Goal: Information Seeking & Learning: Learn about a topic

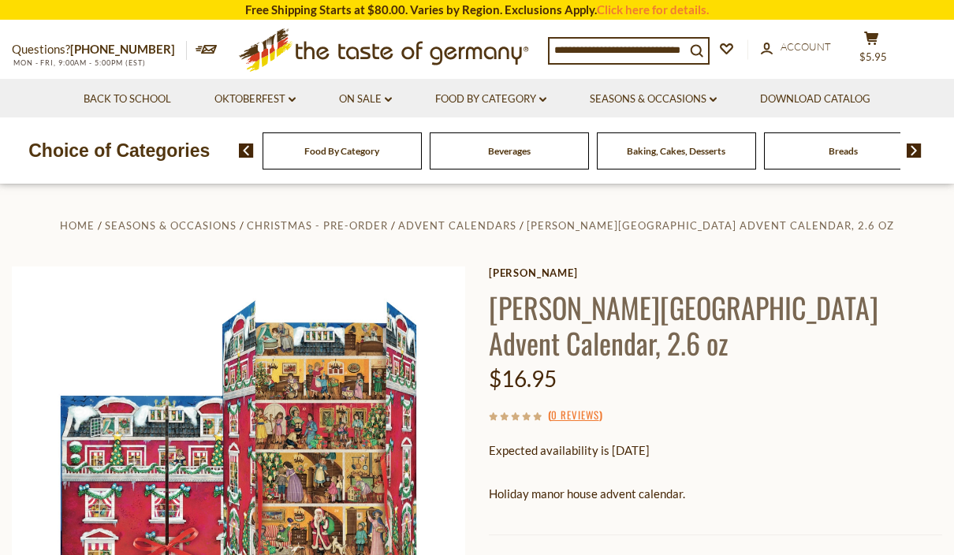
click at [581, 46] on input at bounding box center [618, 50] width 136 height 22
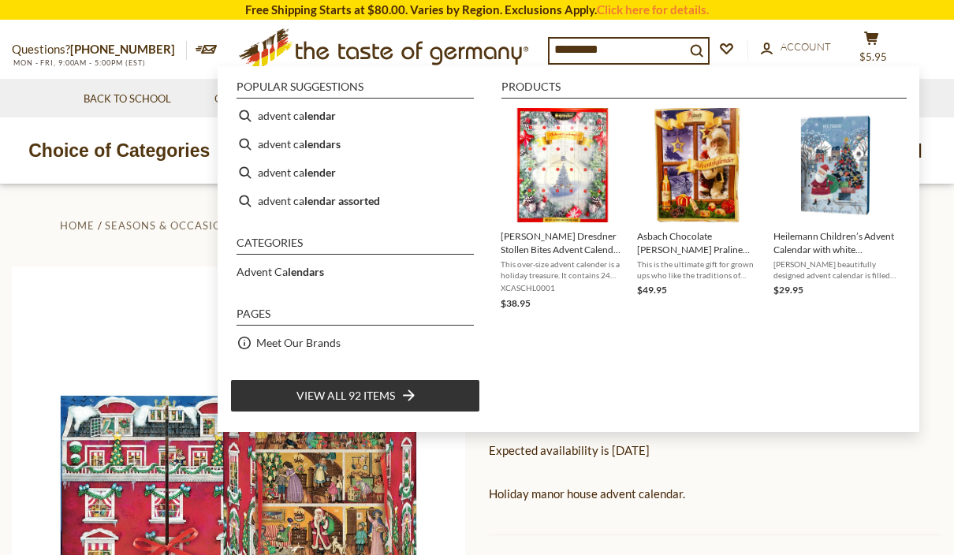
type input "*********"
click at [562, 157] on img "Schluender Dresdner Stollen Bites Advent Calendar 16 oz." at bounding box center [563, 165] width 114 height 114
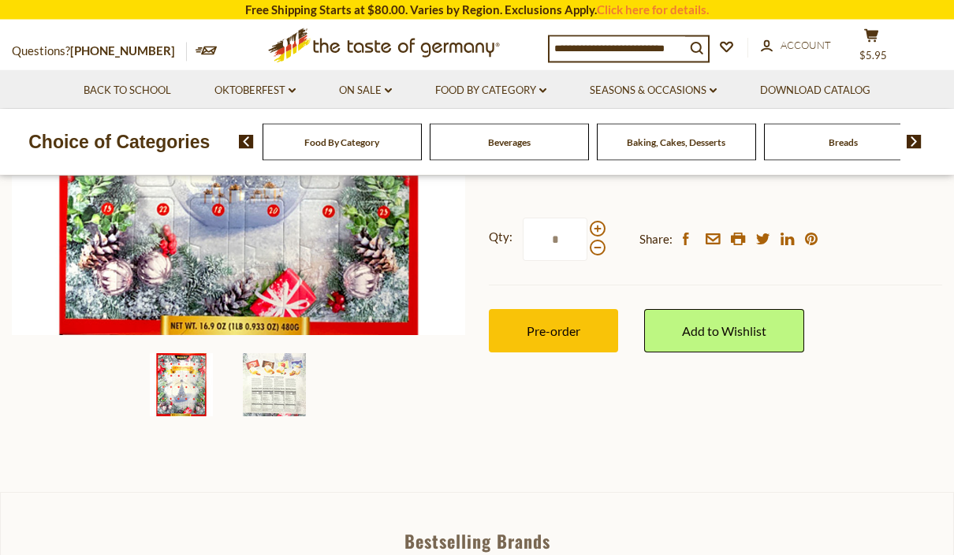
scroll to position [376, 0]
click at [273, 389] on img at bounding box center [274, 384] width 63 height 63
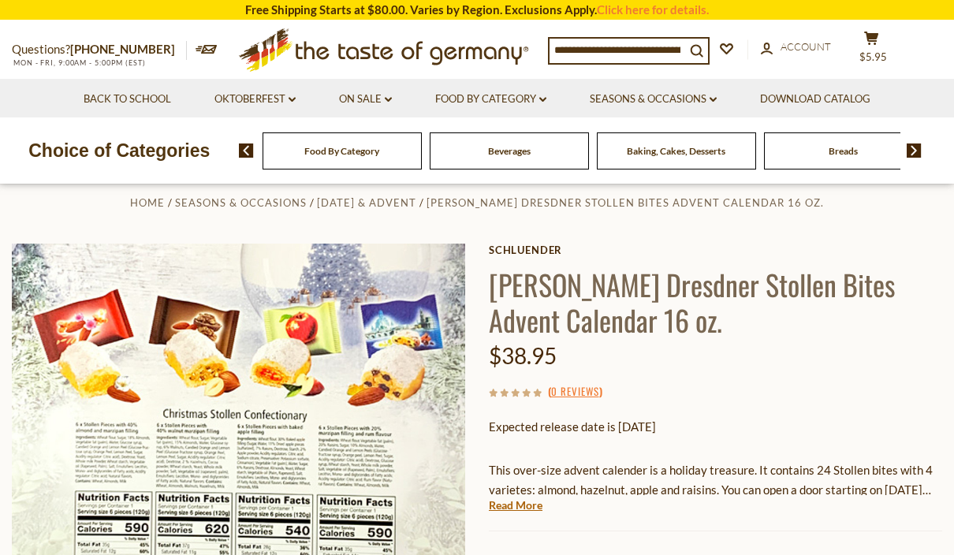
scroll to position [9, 0]
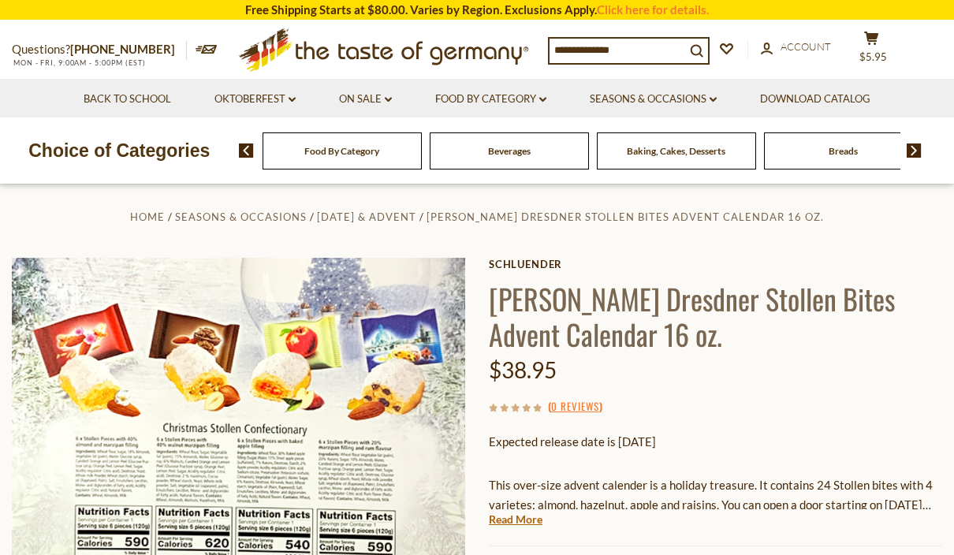
click at [254, 431] on img at bounding box center [239, 485] width 454 height 454
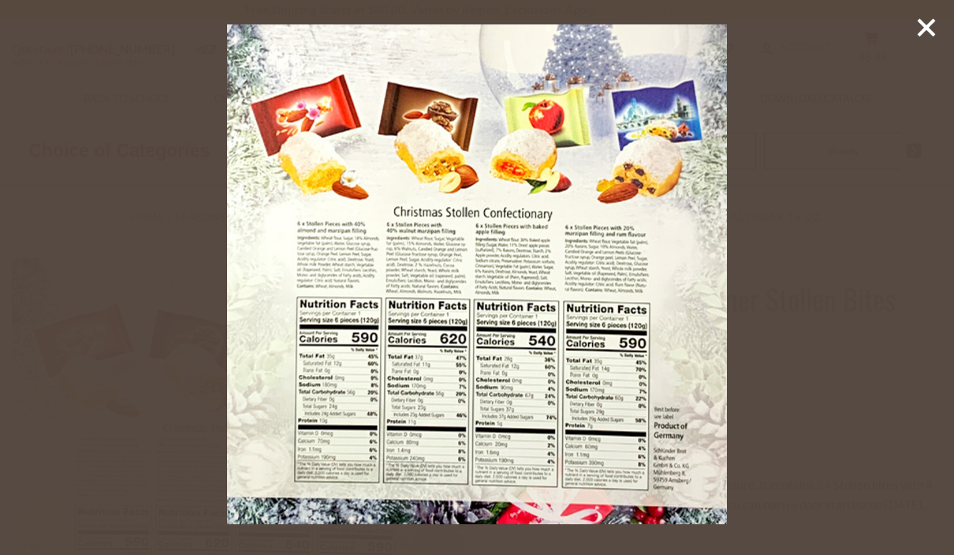
click at [920, 33] on line at bounding box center [927, 28] width 16 height 16
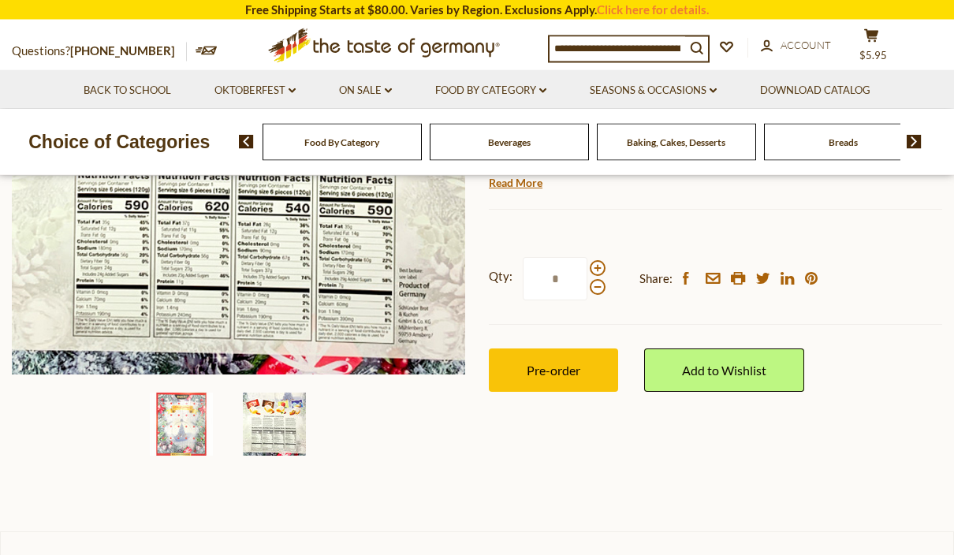
scroll to position [338, 0]
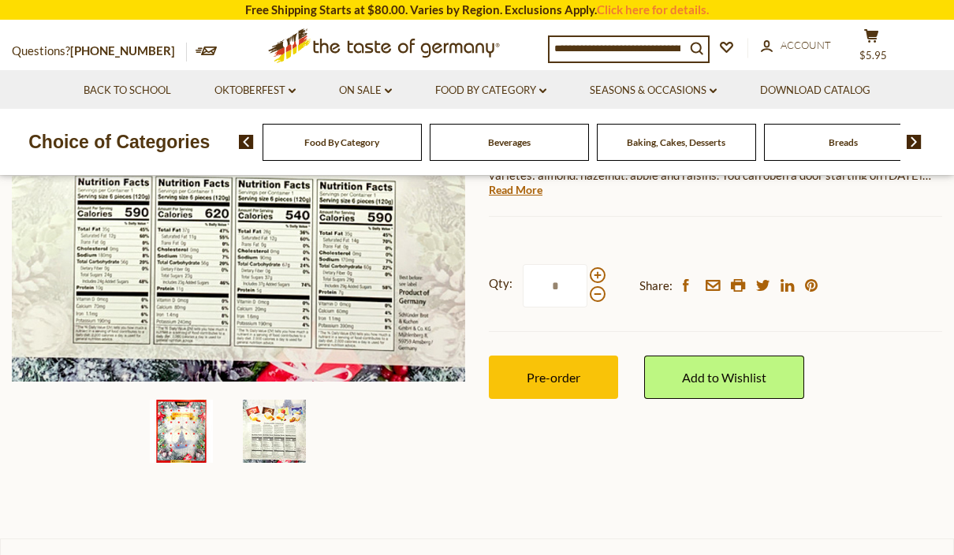
click at [184, 431] on img at bounding box center [181, 431] width 63 height 63
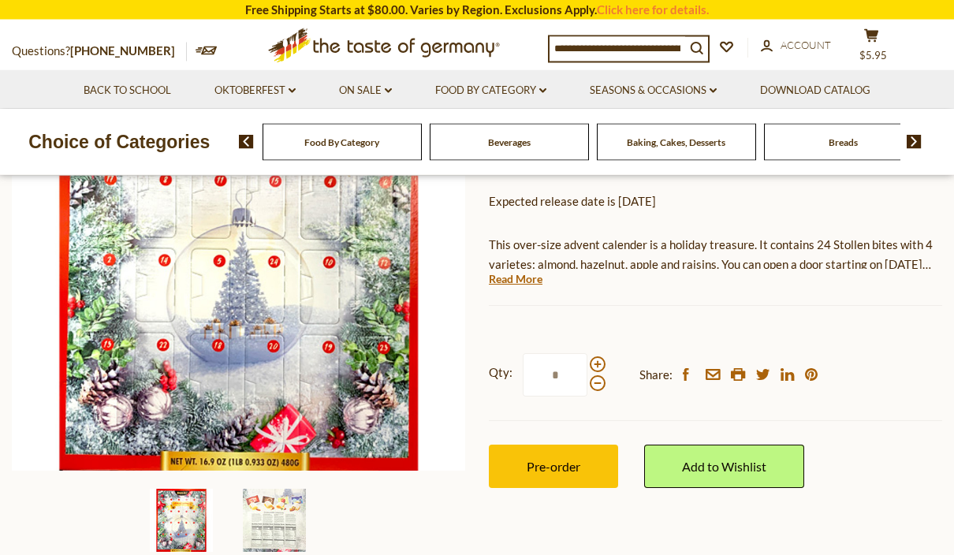
scroll to position [230, 0]
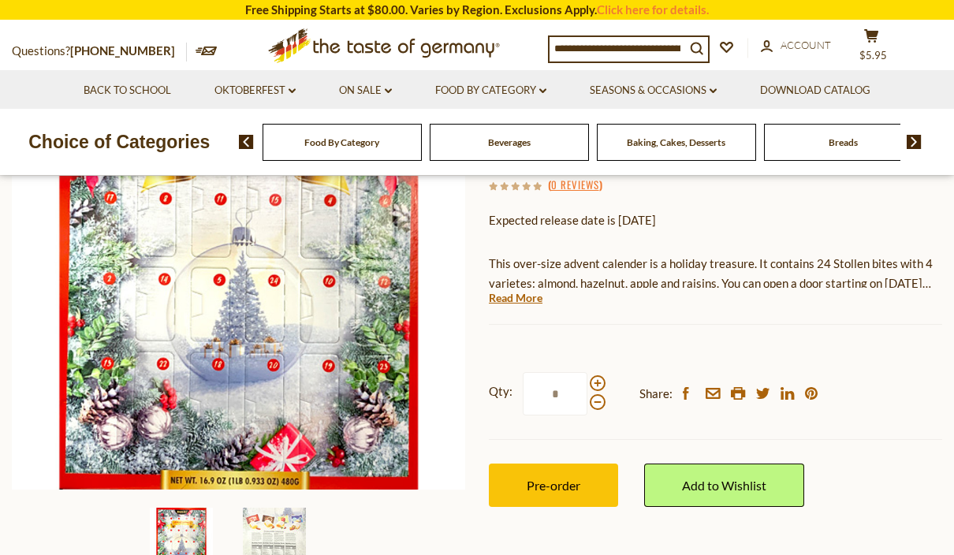
click at [262, 334] on img at bounding box center [239, 263] width 454 height 454
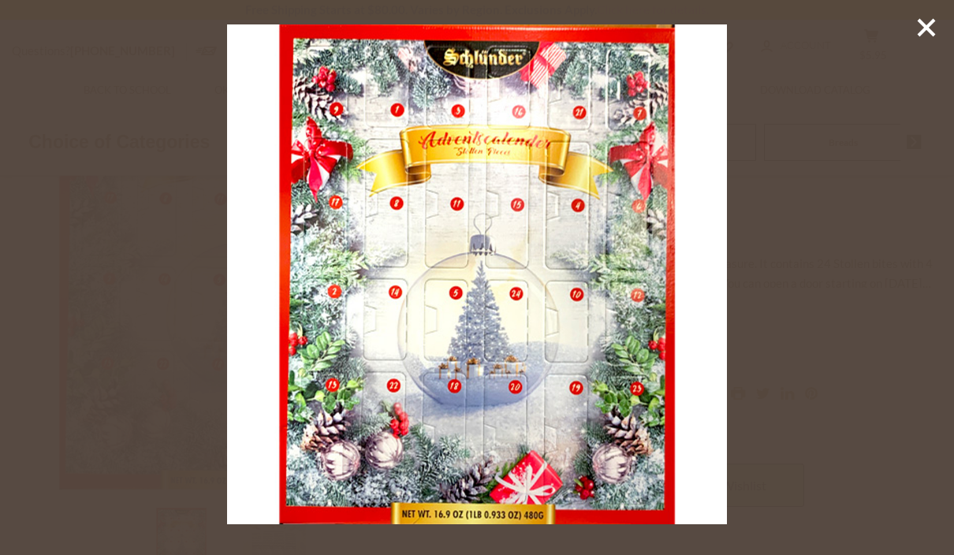
click at [924, 24] on line at bounding box center [927, 28] width 16 height 16
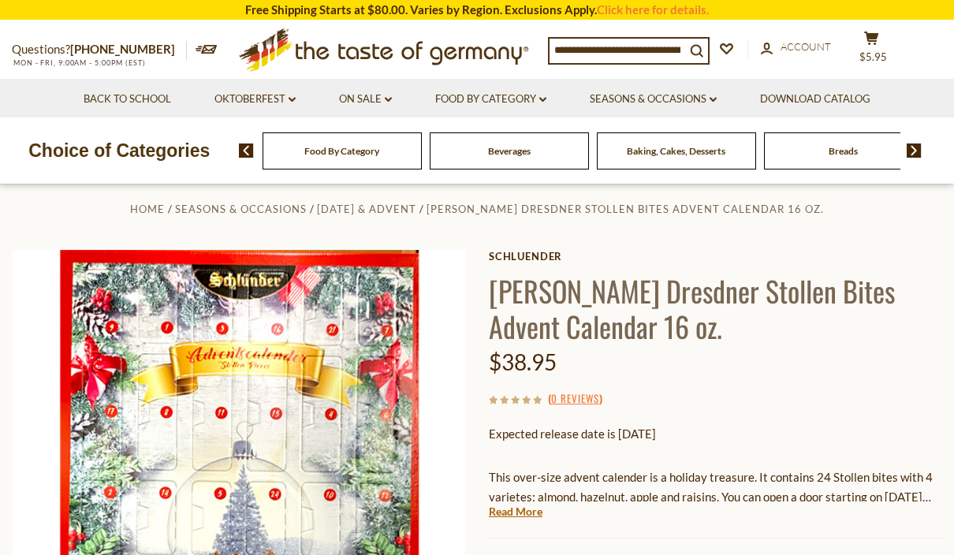
scroll to position [0, 0]
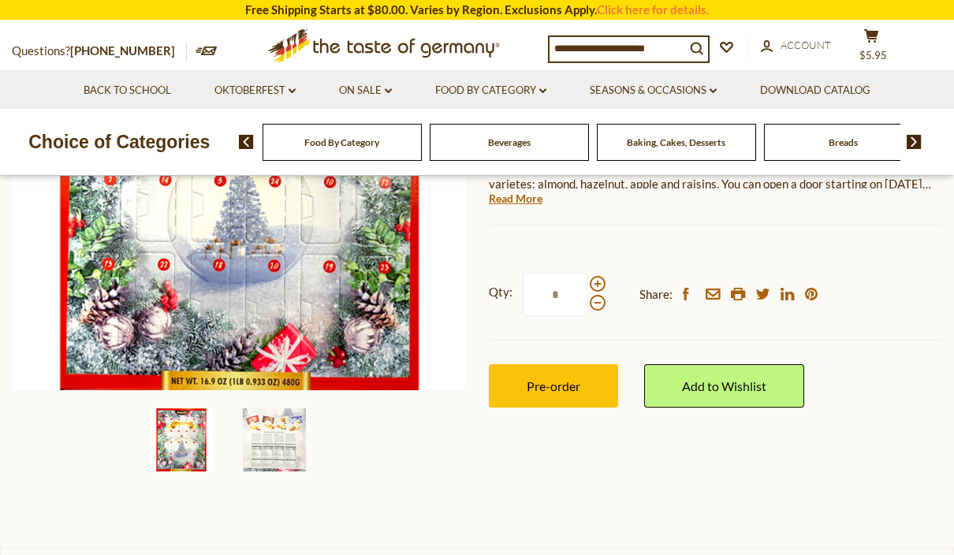
click at [272, 433] on img at bounding box center [274, 440] width 63 height 63
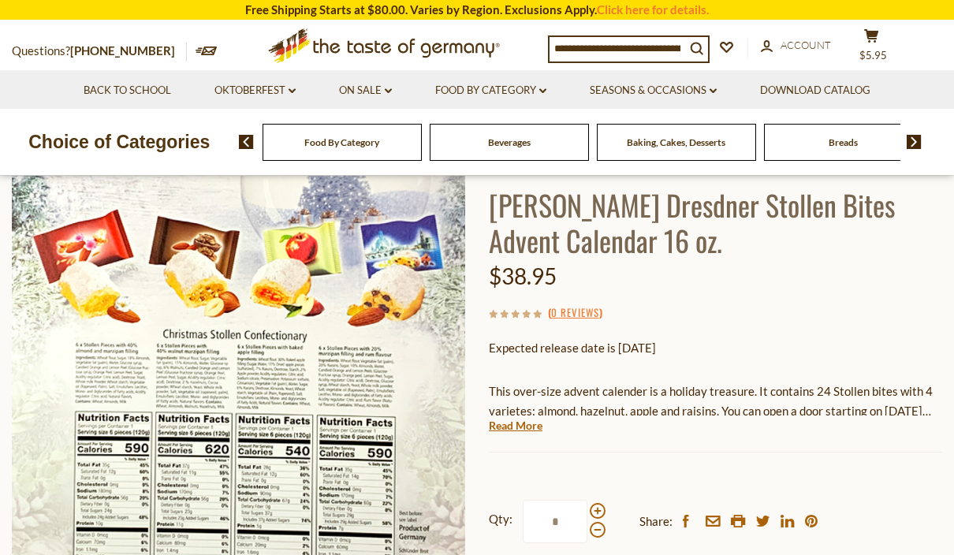
scroll to position [106, 0]
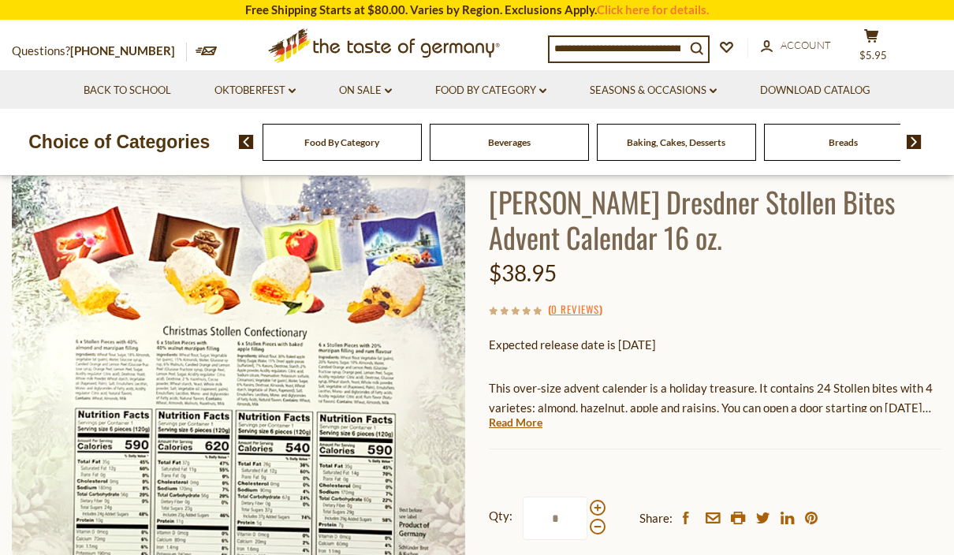
click at [313, 384] on img at bounding box center [239, 388] width 454 height 454
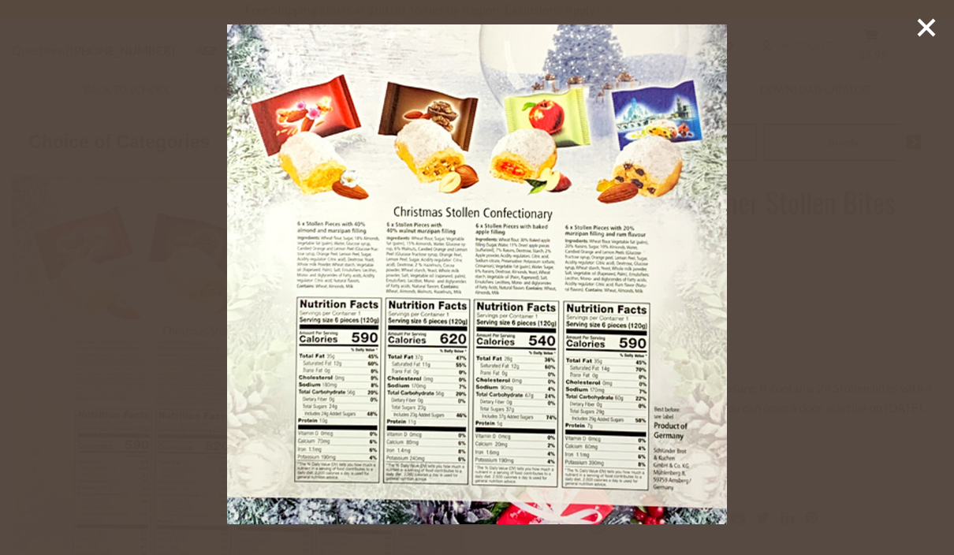
click at [317, 355] on img at bounding box center [477, 274] width 500 height 500
click at [297, 330] on img at bounding box center [477, 274] width 500 height 500
click at [319, 304] on img at bounding box center [477, 274] width 500 height 500
click at [298, 271] on img at bounding box center [477, 274] width 500 height 500
click at [306, 271] on img at bounding box center [477, 274] width 500 height 500
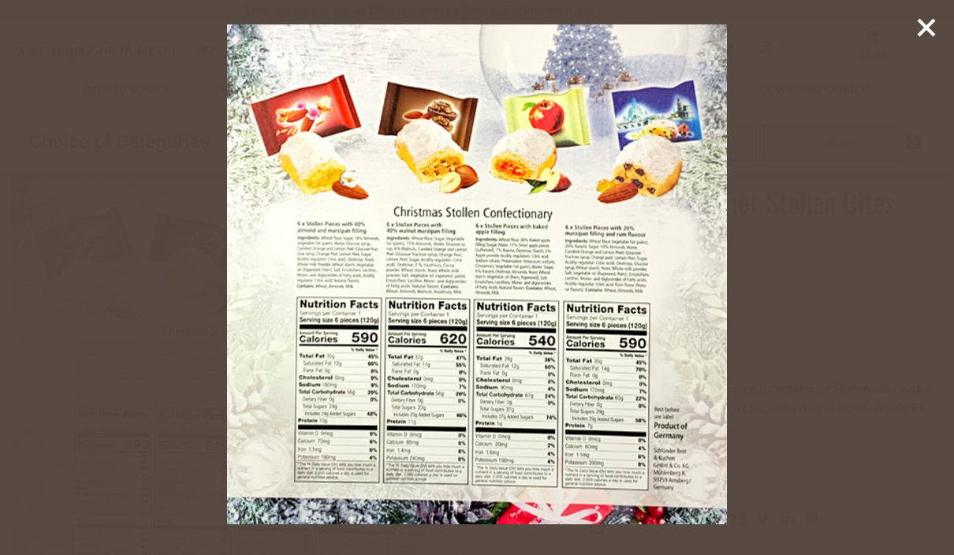
click at [294, 181] on img at bounding box center [477, 274] width 500 height 500
click at [934, 35] on line at bounding box center [927, 28] width 16 height 16
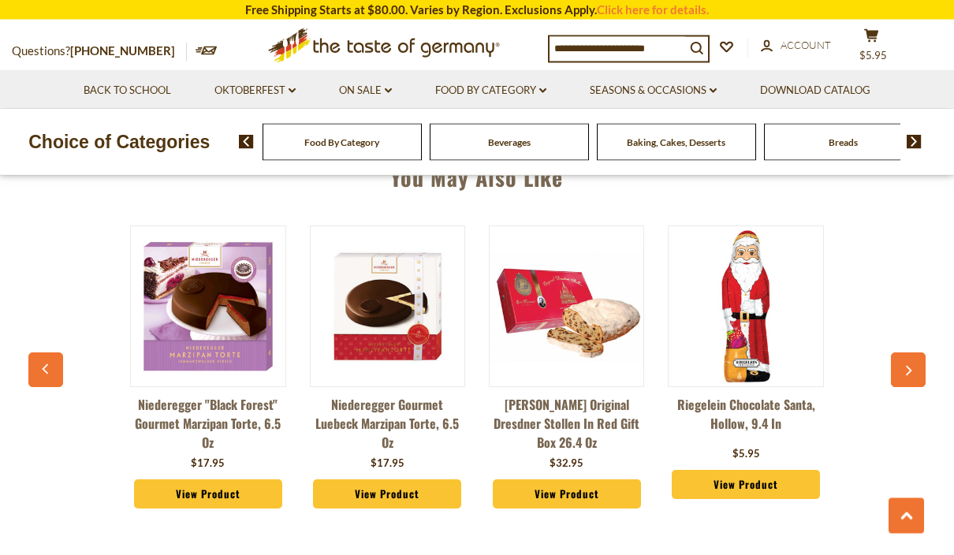
scroll to position [1129, 0]
click at [589, 42] on input at bounding box center [618, 48] width 136 height 22
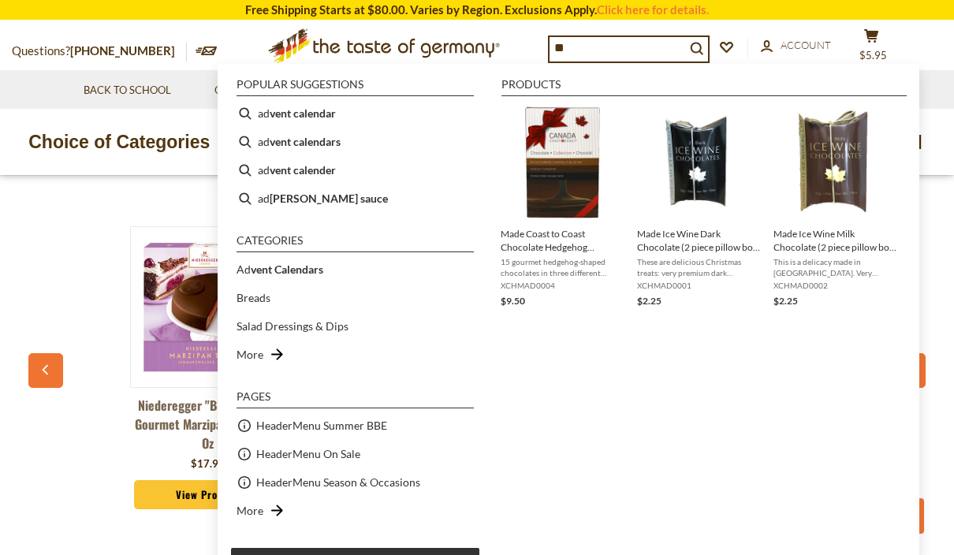
type input "*"
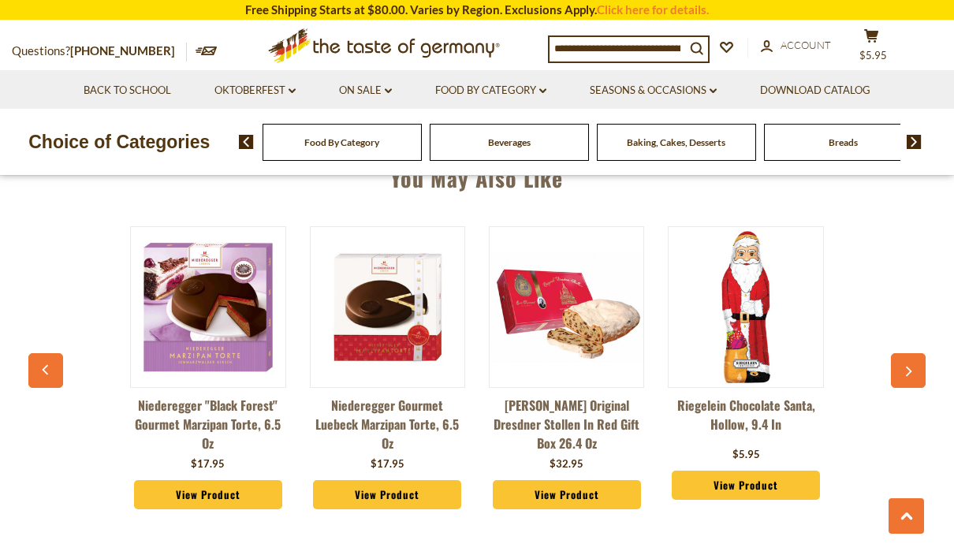
scroll to position [1129, 0]
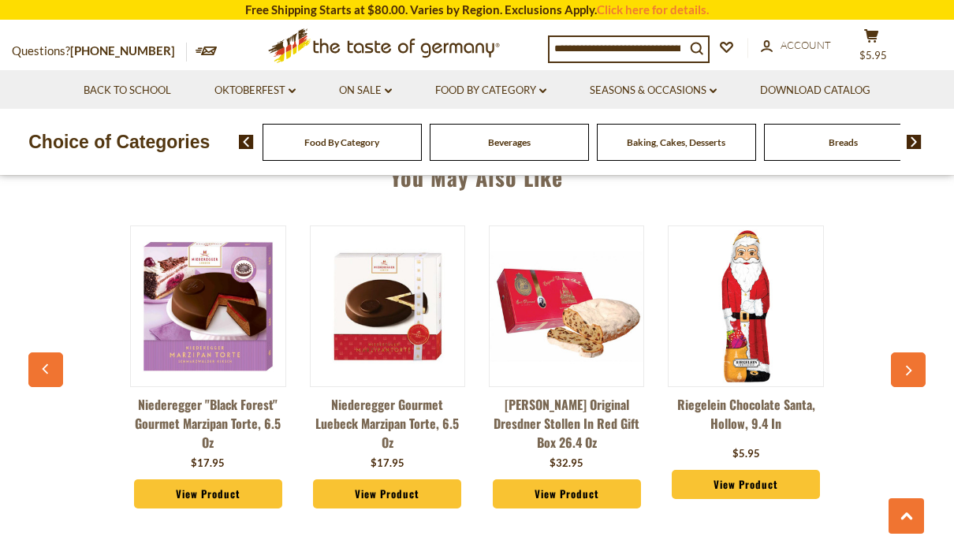
click at [198, 314] on img at bounding box center [208, 307] width 154 height 154
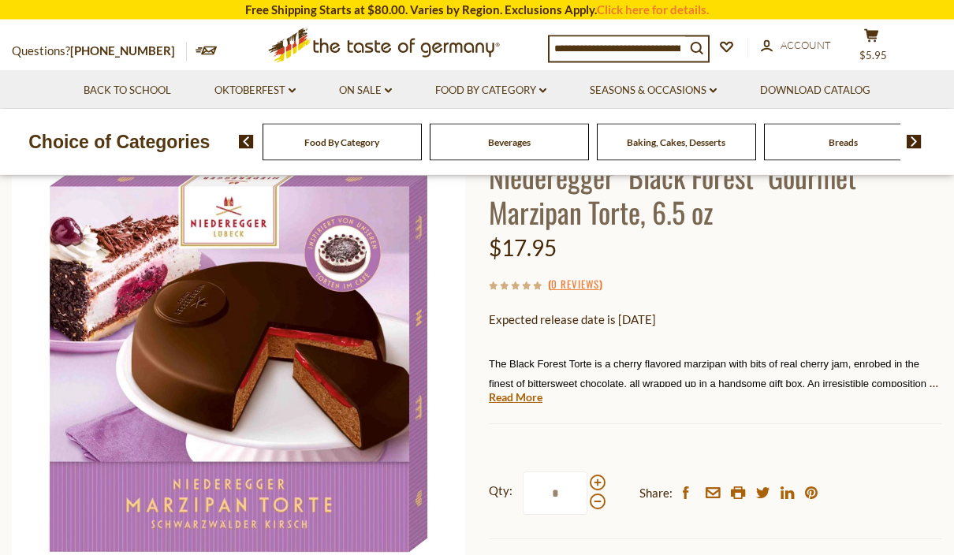
scroll to position [131, 0]
click at [524, 392] on link "Read More" at bounding box center [516, 398] width 54 height 16
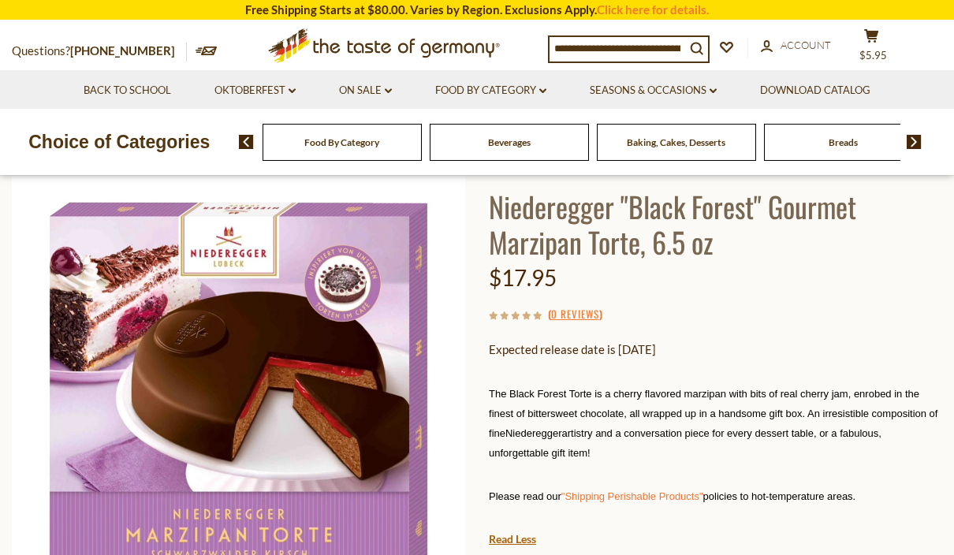
scroll to position [94, 0]
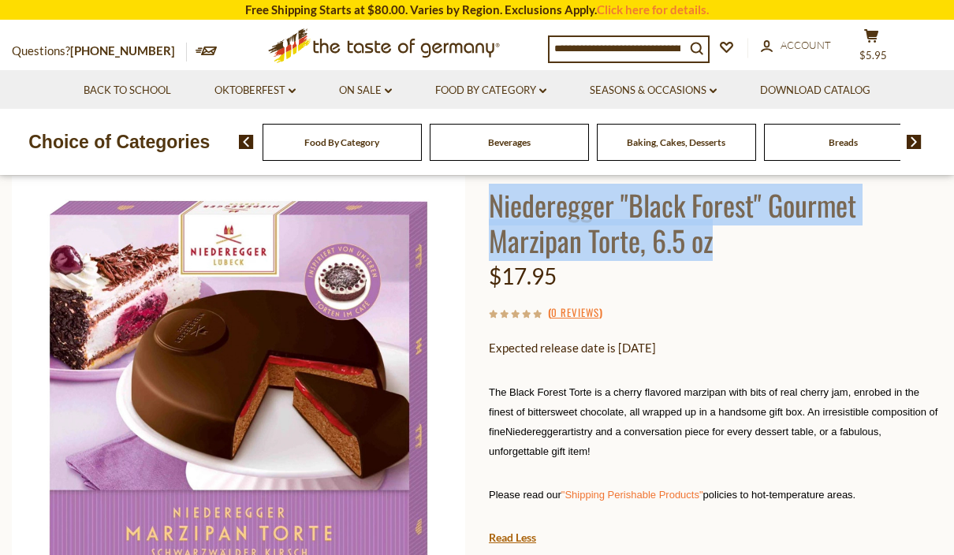
copy h1 "Niederegger "Black Forest" Gourmet Marzipan Torte, 6.5 oz"
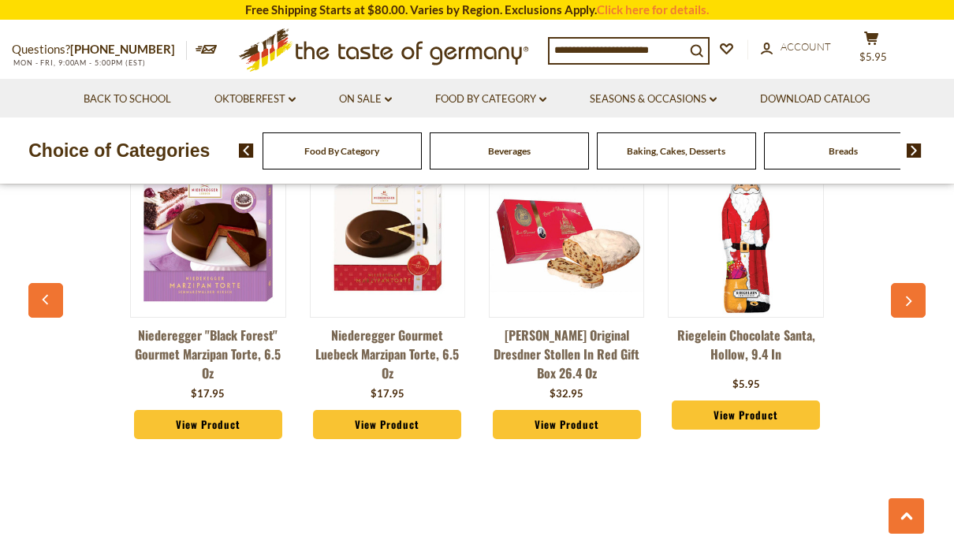
scroll to position [1254, 0]
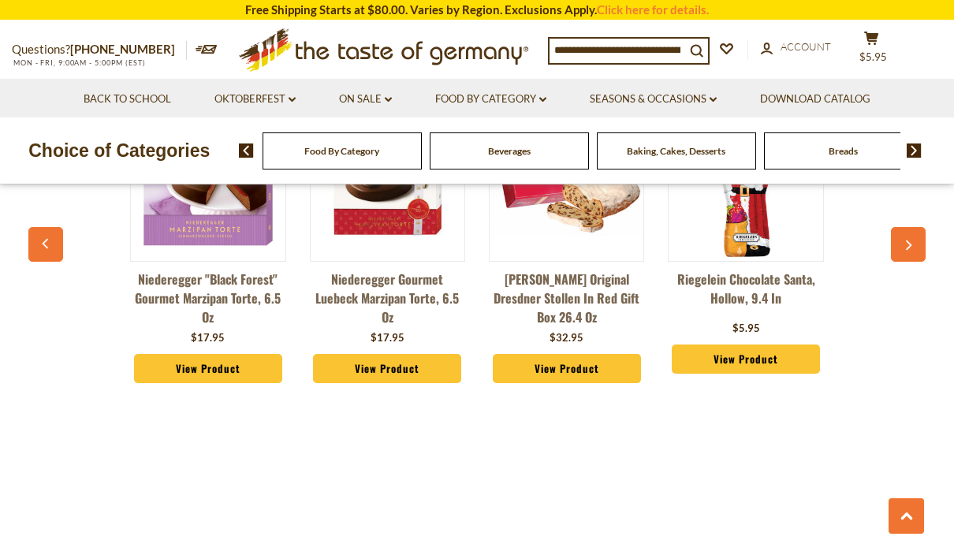
click at [208, 289] on link "Niederegger "Black Forest" Gourmet Marzipan Torte, 6.5 oz" at bounding box center [207, 298] width 155 height 57
